Goal: Browse casually: Explore the website without a specific task or goal

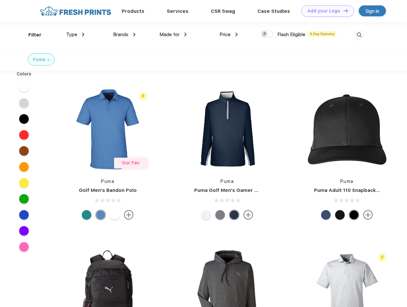
click at [325, 11] on link "Add your Logo Design Tool" at bounding box center [327, 10] width 53 height 11
click at [0, 0] on div "Design Tool" at bounding box center [0, 0] width 0 height 0
click at [343, 11] on link "Add your Logo Design Tool" at bounding box center [327, 10] width 53 height 11
click at [31, 35] on div "Filter" at bounding box center [34, 34] width 13 height 7
click at [75, 35] on span "Type" at bounding box center [71, 35] width 11 height 6
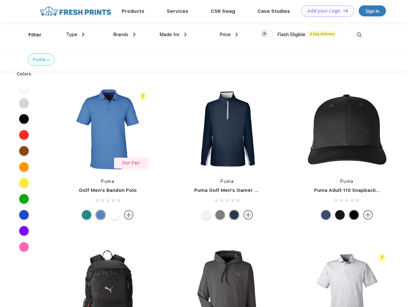
click at [124, 35] on span "Brands" at bounding box center [120, 35] width 15 height 6
click at [173, 35] on span "Made for" at bounding box center [170, 35] width 20 height 6
click at [229, 35] on span "Price" at bounding box center [225, 35] width 11 height 6
click at [267, 34] on div at bounding box center [267, 33] width 12 height 7
click at [265, 34] on input "checkbox" at bounding box center [263, 32] width 4 height 4
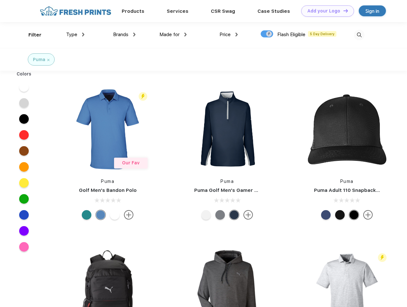
click at [359, 35] on img at bounding box center [359, 35] width 11 height 11
